Goal: Task Accomplishment & Management: Use online tool/utility

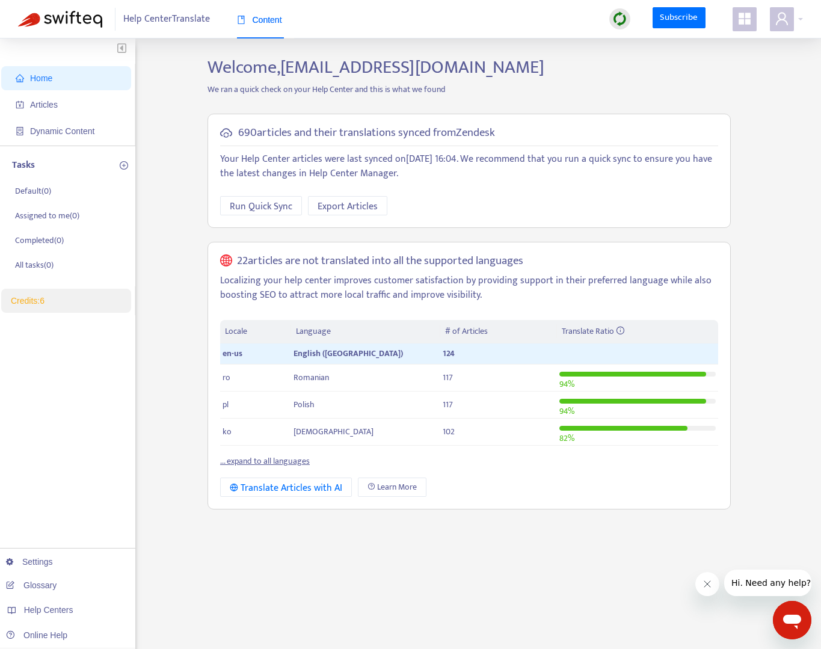
click at [153, 261] on div "Home Articles Dynamic Content Tasks Default ( 0 ) Assigned to me ( 0 ) Complete…" at bounding box center [410, 409] width 785 height 704
click at [49, 97] on span "Articles" at bounding box center [69, 105] width 106 height 24
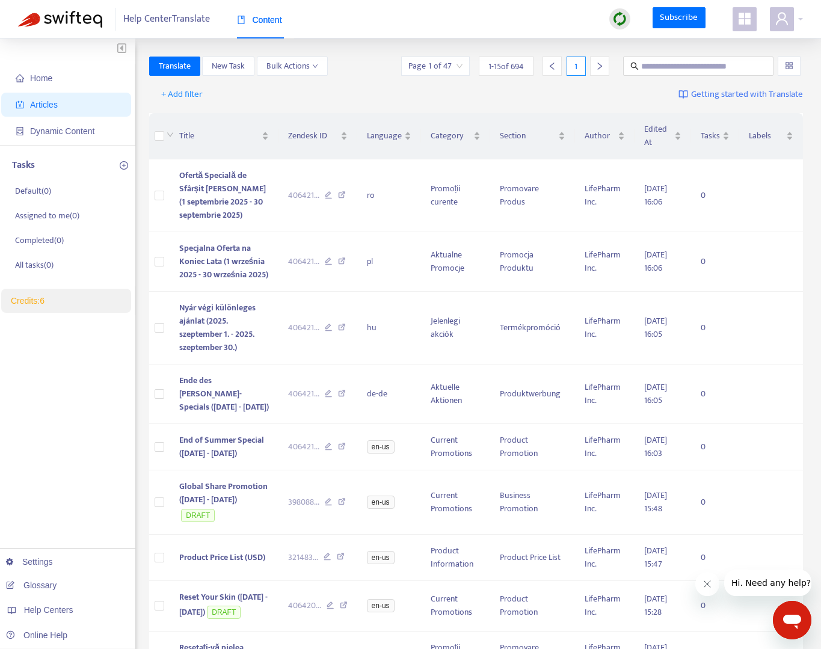
click at [620, 16] on img at bounding box center [620, 18] width 15 height 15
click at [650, 47] on link "Quick Sync" at bounding box center [645, 44] width 51 height 14
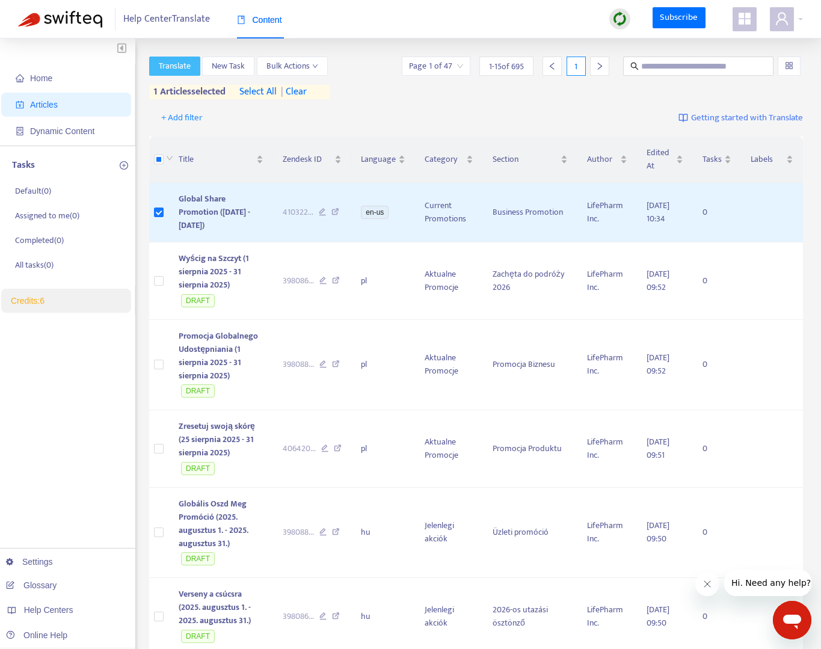
click at [185, 66] on span "Translate" at bounding box center [175, 66] width 32 height 13
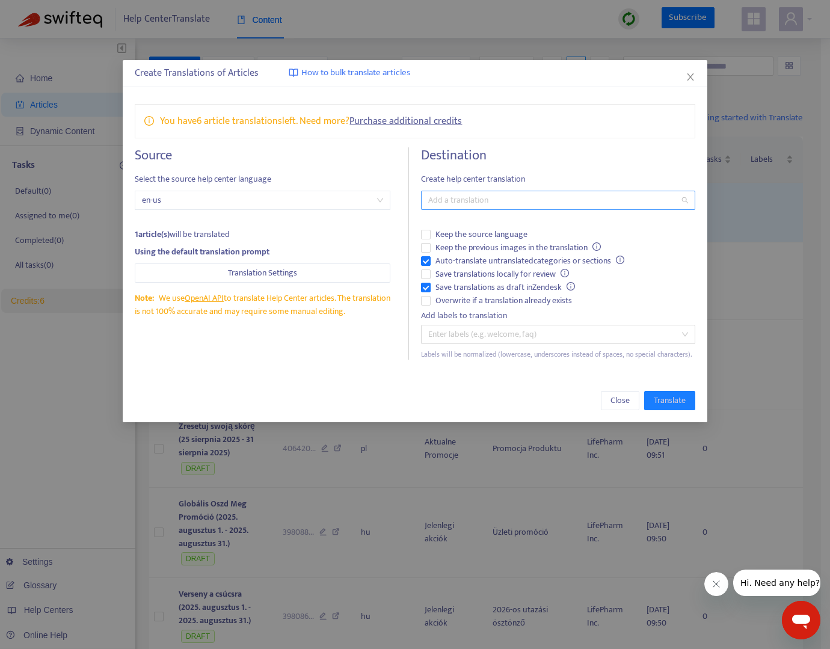
click at [454, 199] on div at bounding box center [552, 200] width 256 height 14
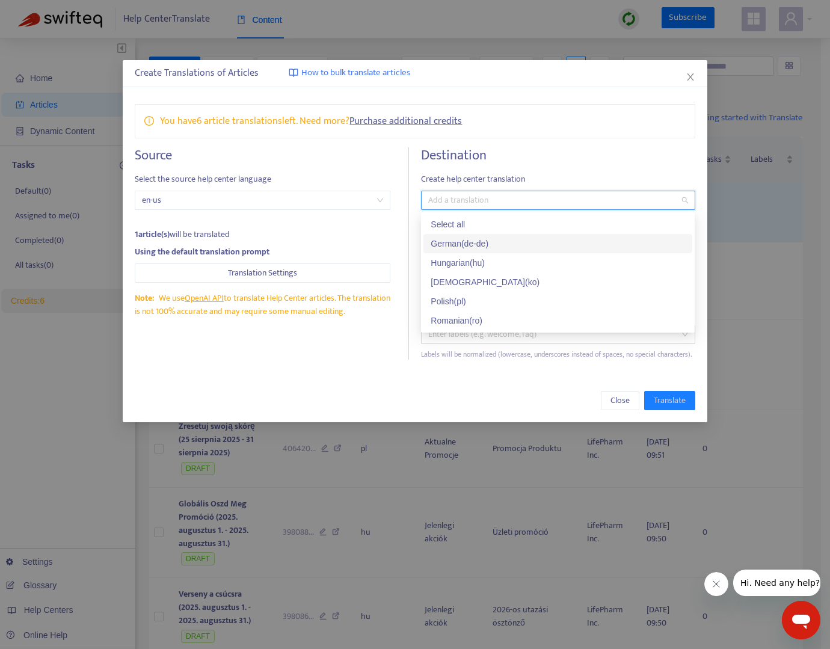
click at [461, 238] on div "German ( de-de )" at bounding box center [558, 243] width 255 height 13
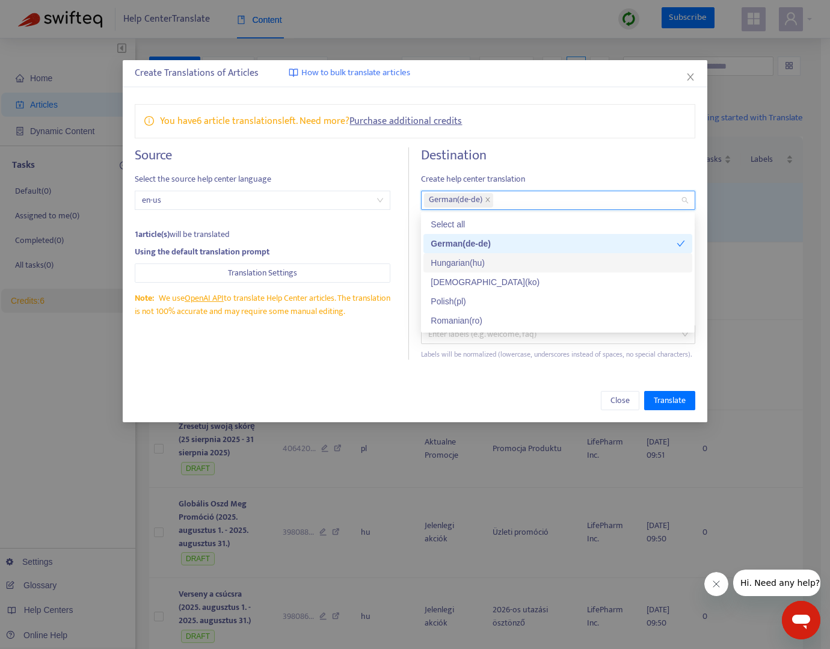
click at [465, 262] on div "Hungarian ( hu )" at bounding box center [558, 262] width 255 height 13
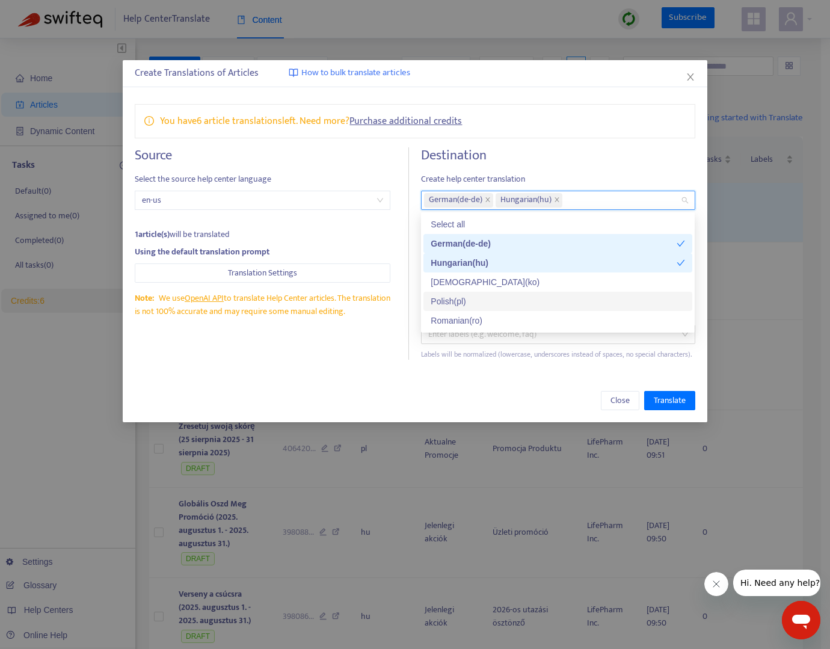
click at [434, 305] on div "Polish ( pl )" at bounding box center [558, 301] width 255 height 13
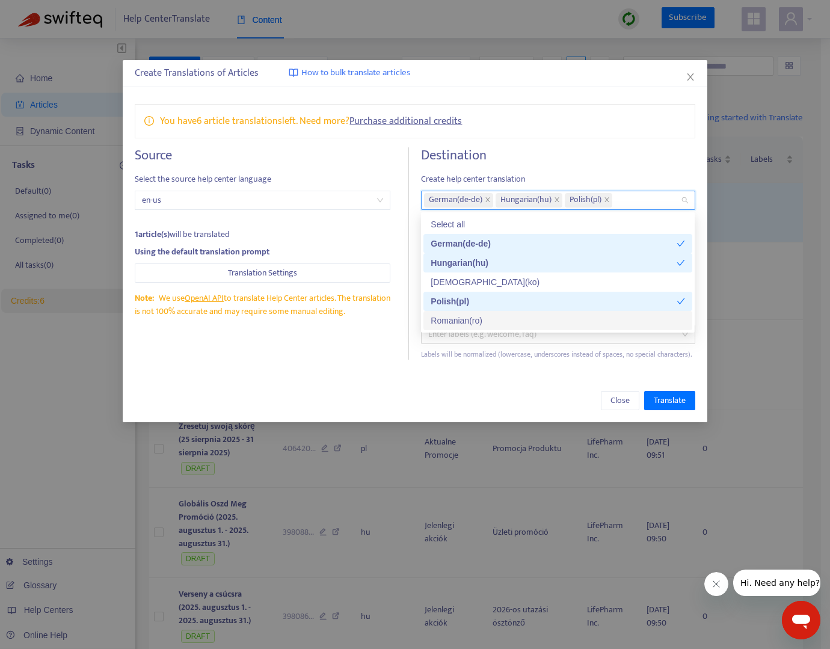
click at [448, 327] on div "Romanian ( ro )" at bounding box center [558, 320] width 255 height 13
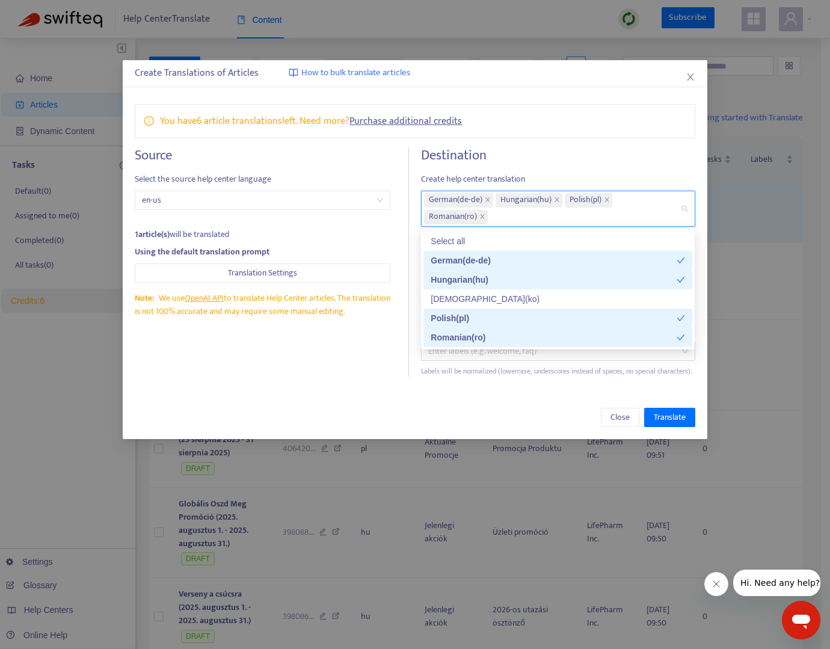
click at [376, 369] on div "Source Select the source help center language en-us 1 article(s) will be transl…" at bounding box center [272, 261] width 274 height 229
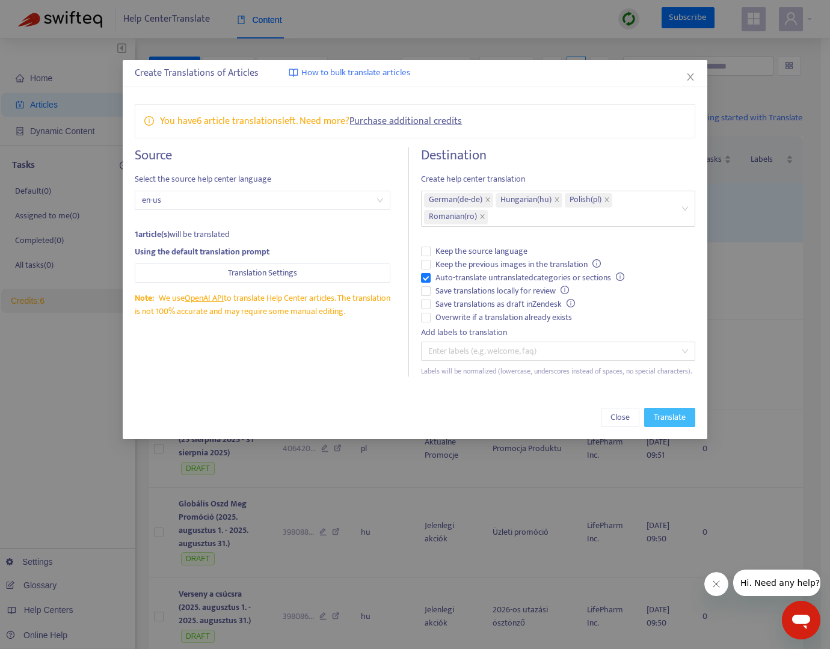
click at [679, 418] on span "Translate" at bounding box center [670, 417] width 32 height 13
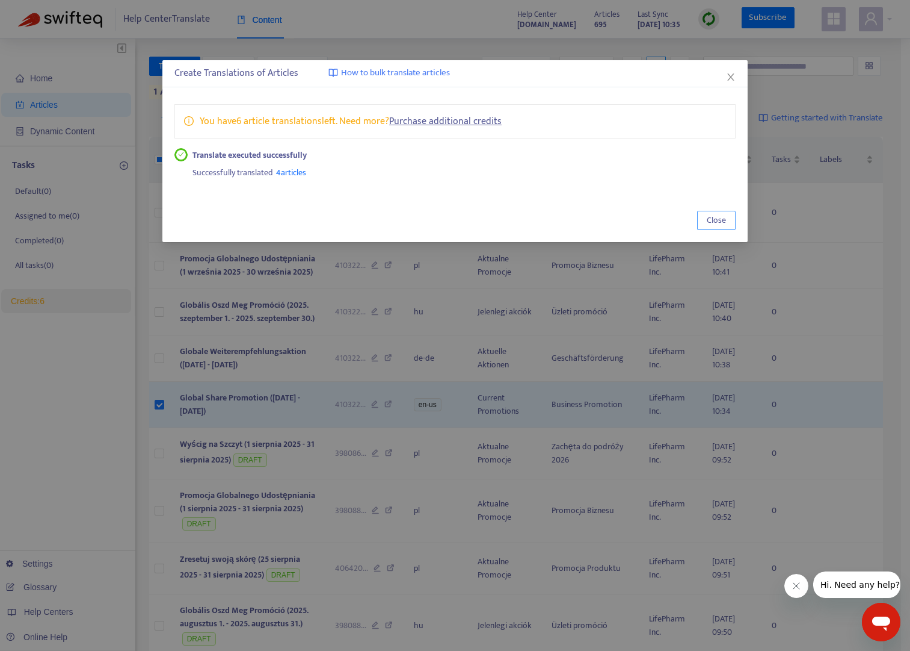
click at [712, 218] on span "Close" at bounding box center [716, 220] width 19 height 13
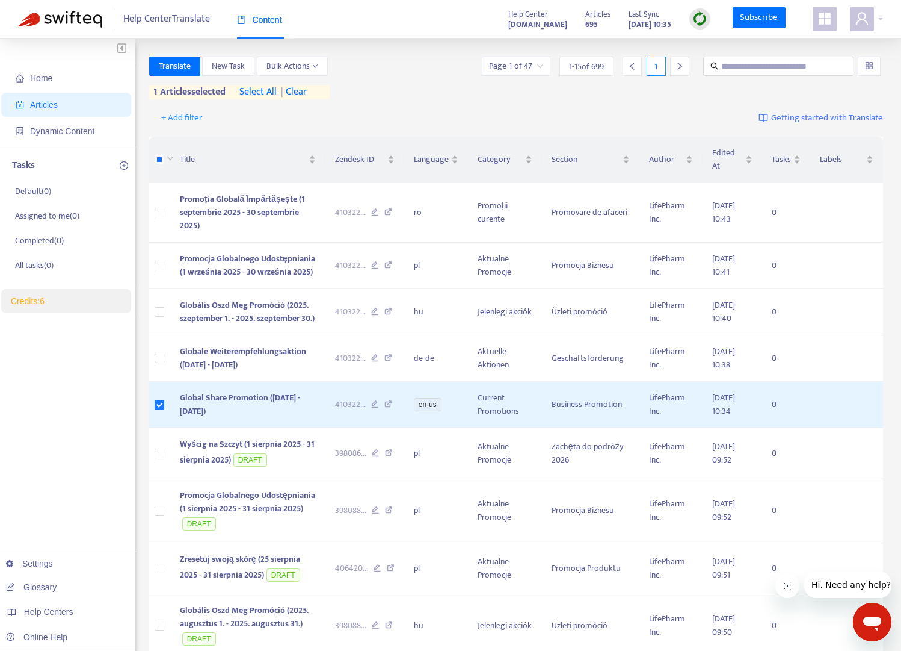
click at [436, 88] on div "Translate New Task Bulk Actions Page 1 of 47 1 - 15 of 699 1 1 articles selecte…" at bounding box center [516, 78] width 735 height 43
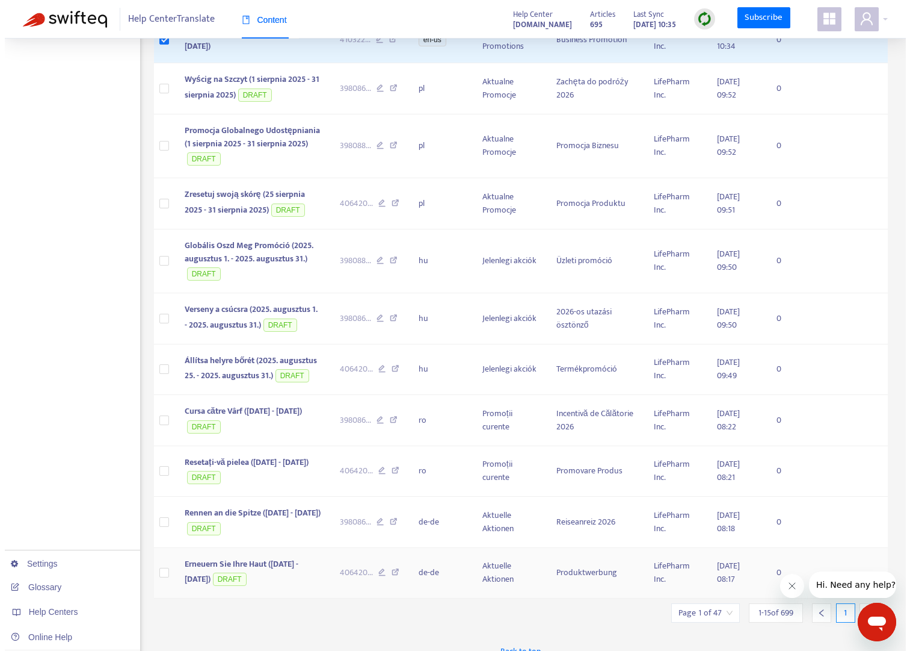
scroll to position [362, 0]
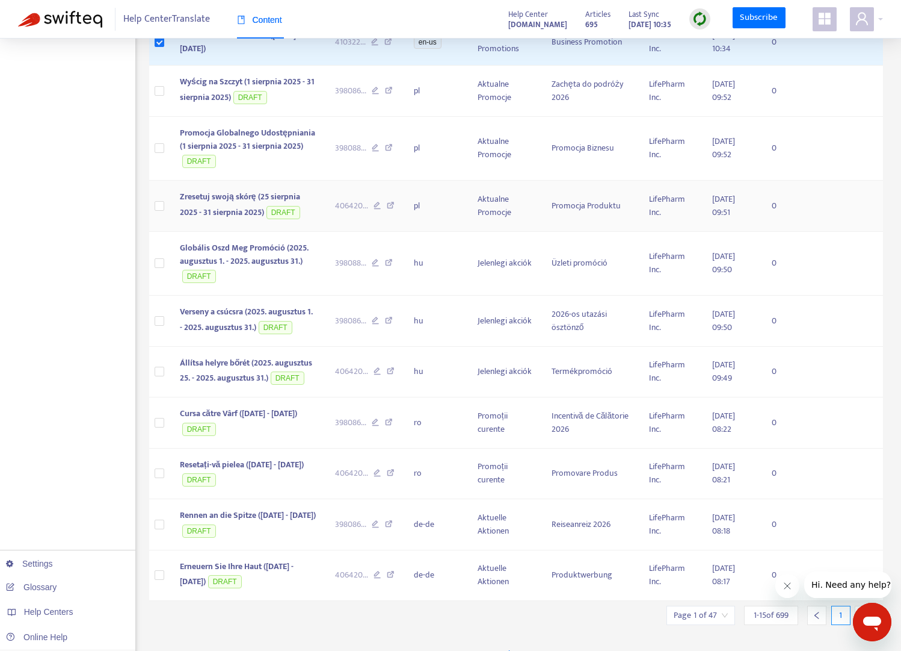
click at [247, 209] on span "Zresetuj swoją skórę (25 sierpnia 2025 - 31 sierpnia 2025)" at bounding box center [240, 204] width 120 height 29
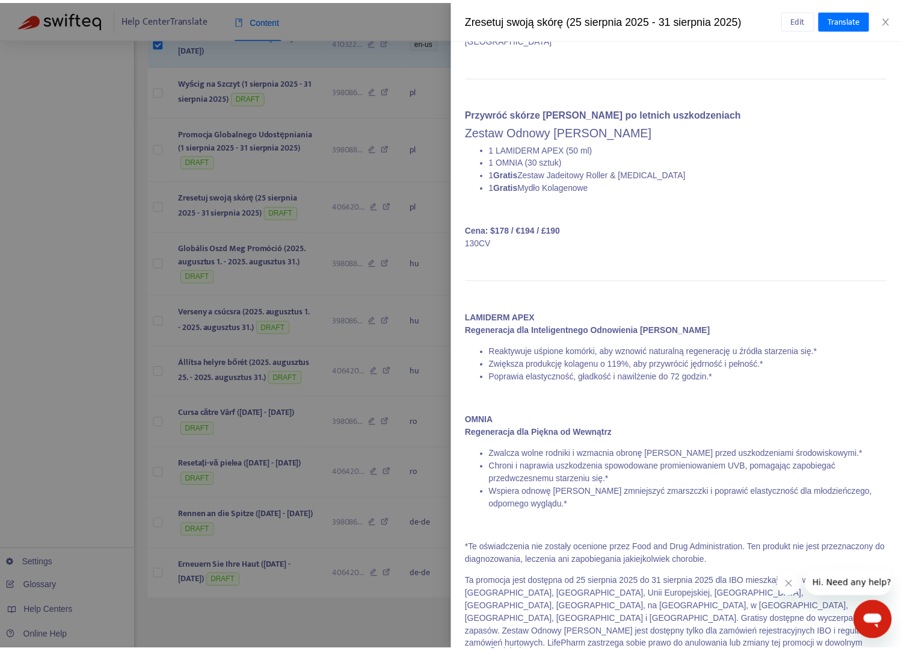
scroll to position [0, 0]
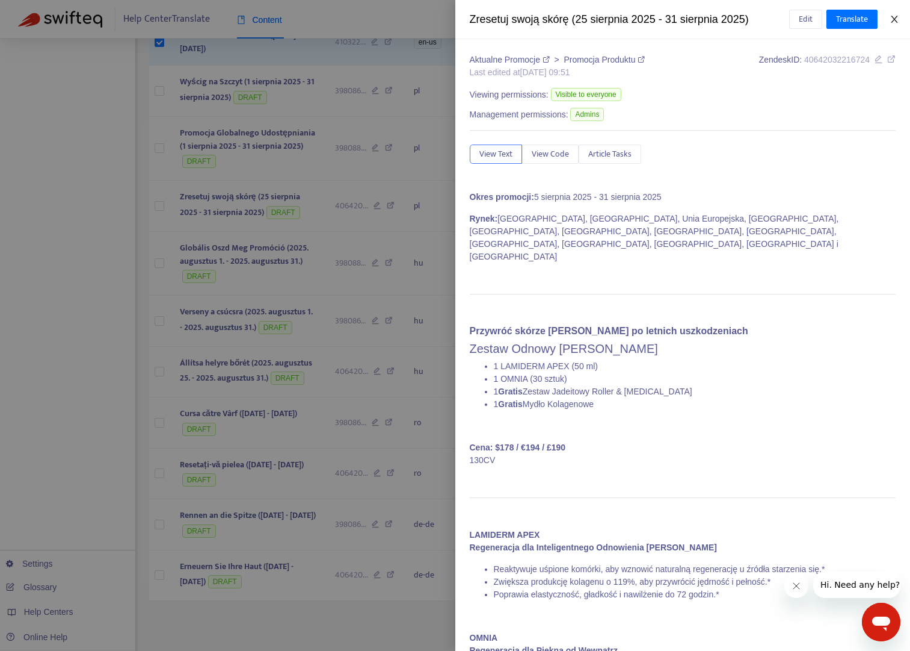
click at [830, 16] on icon "close" at bounding box center [895, 19] width 10 height 10
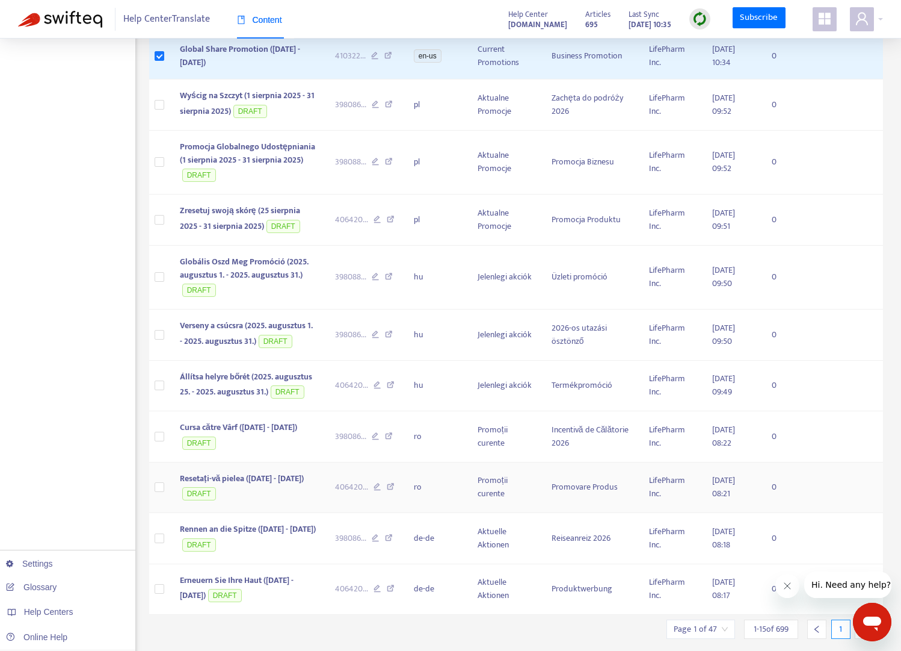
scroll to position [58, 0]
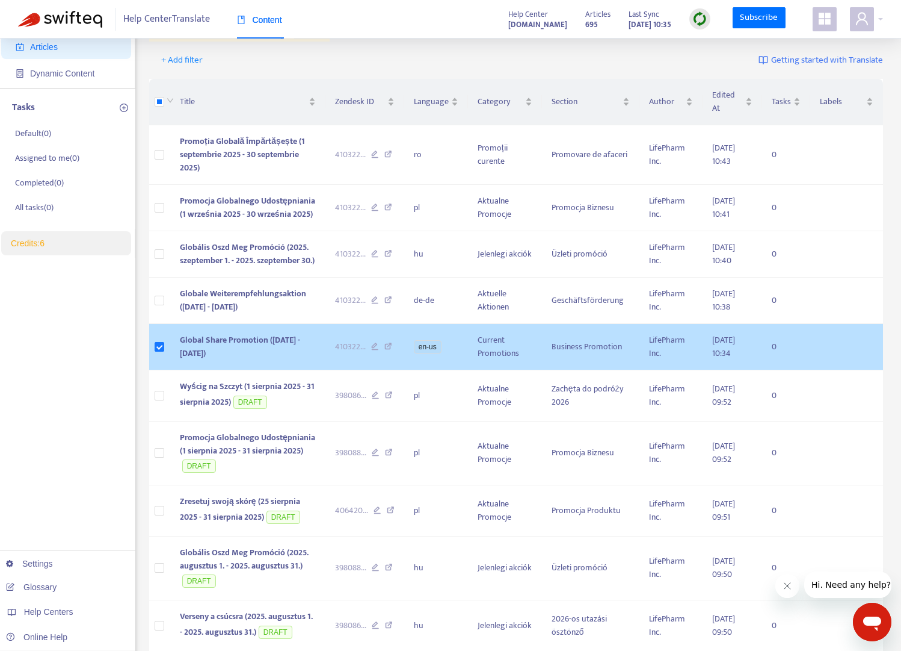
click at [165, 357] on td at bounding box center [159, 347] width 21 height 46
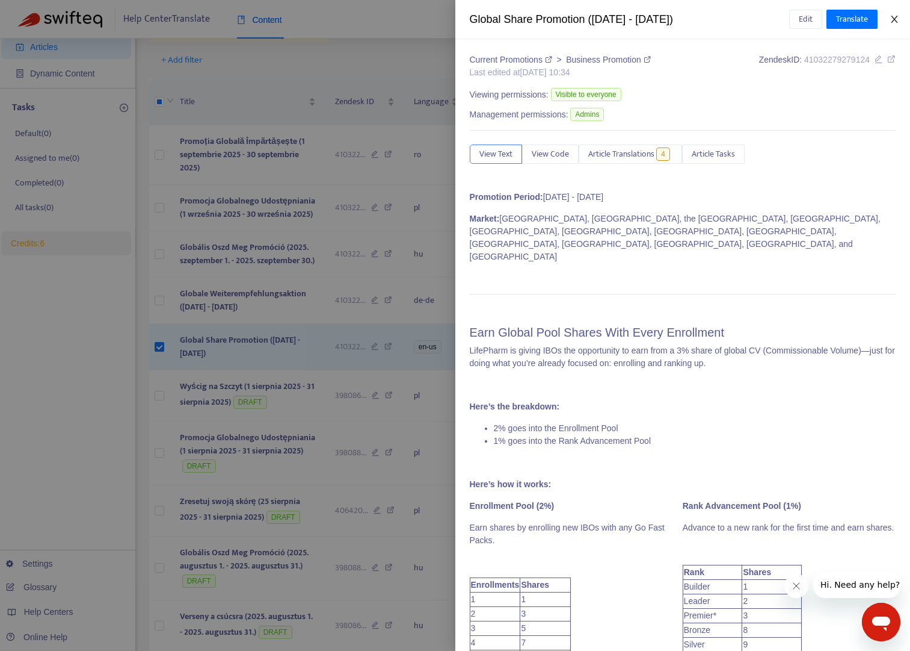
click at [830, 23] on button "Close" at bounding box center [894, 19] width 17 height 11
